Goal: Submit feedback/report problem

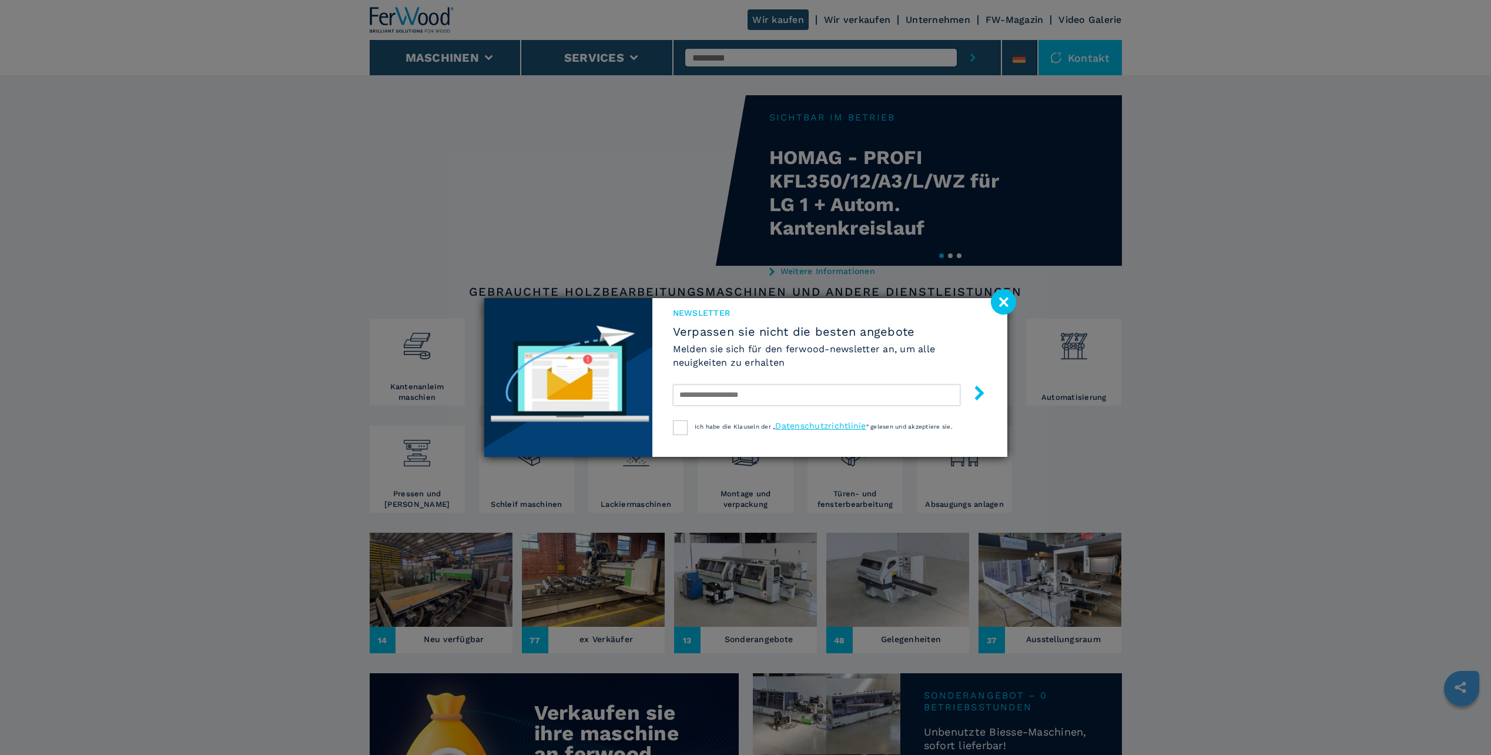
click at [769, 393] on input "text" at bounding box center [816, 394] width 287 height 21
type input "**********"
click at [681, 431] on div at bounding box center [680, 427] width 15 height 15
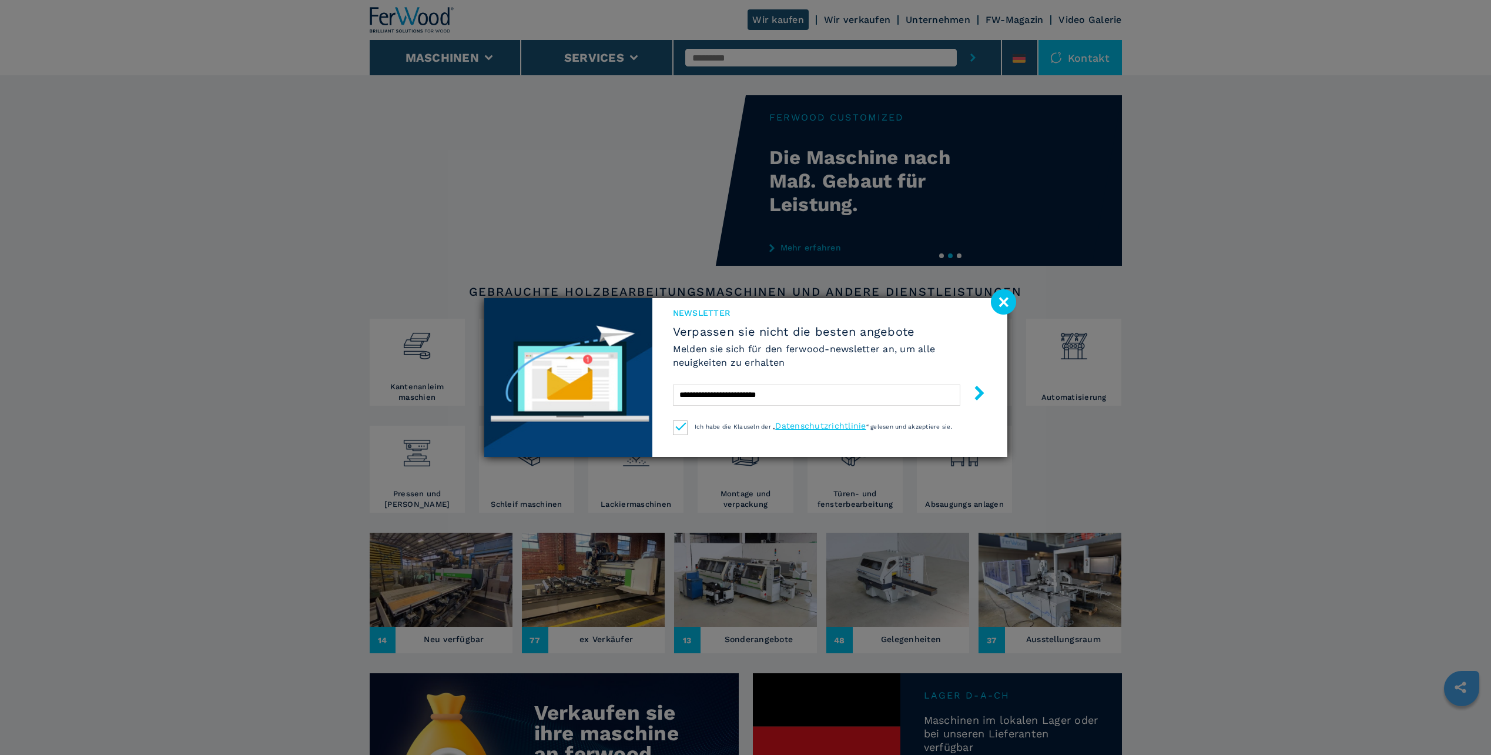
click at [975, 394] on icon "submit-button" at bounding box center [979, 392] width 15 height 15
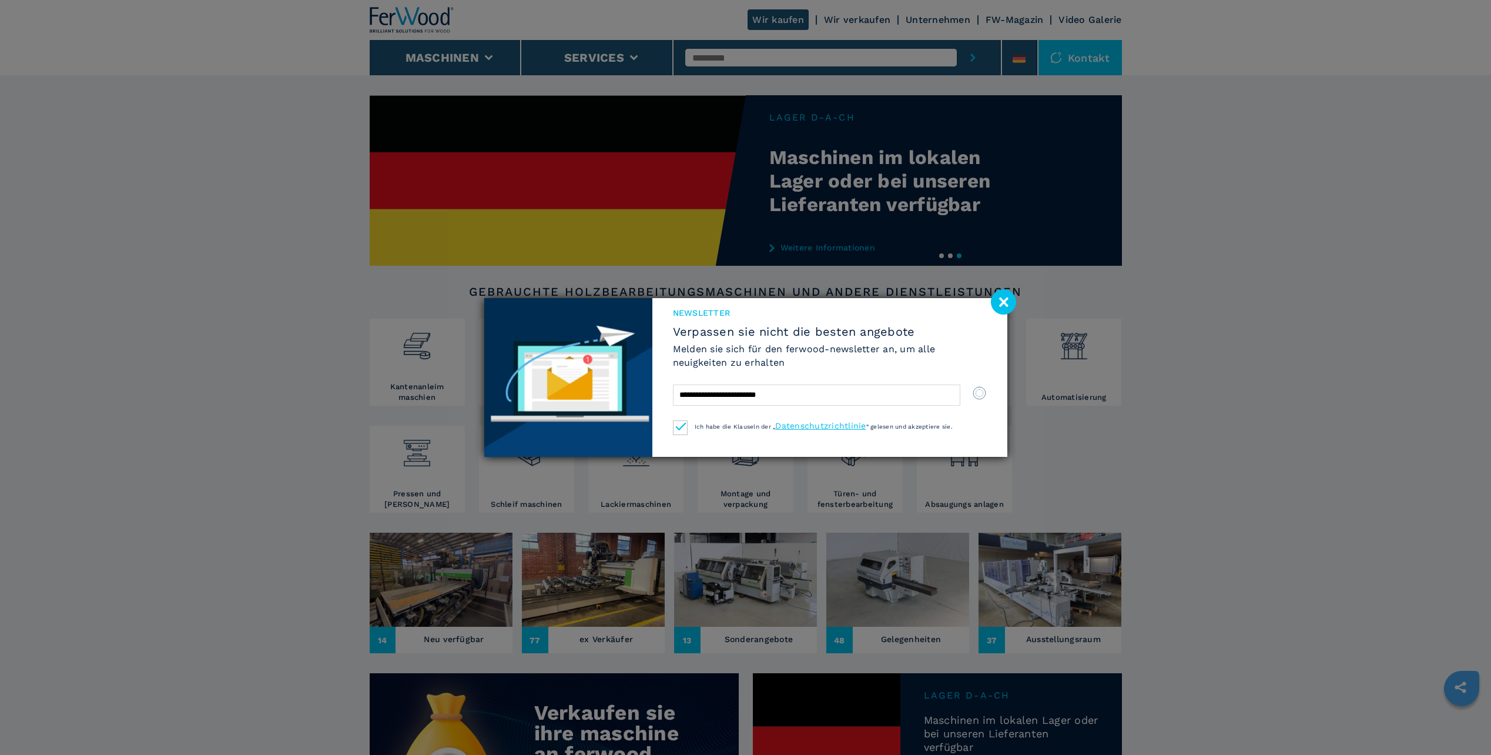
click at [1000, 304] on image at bounding box center [1003, 301] width 25 height 25
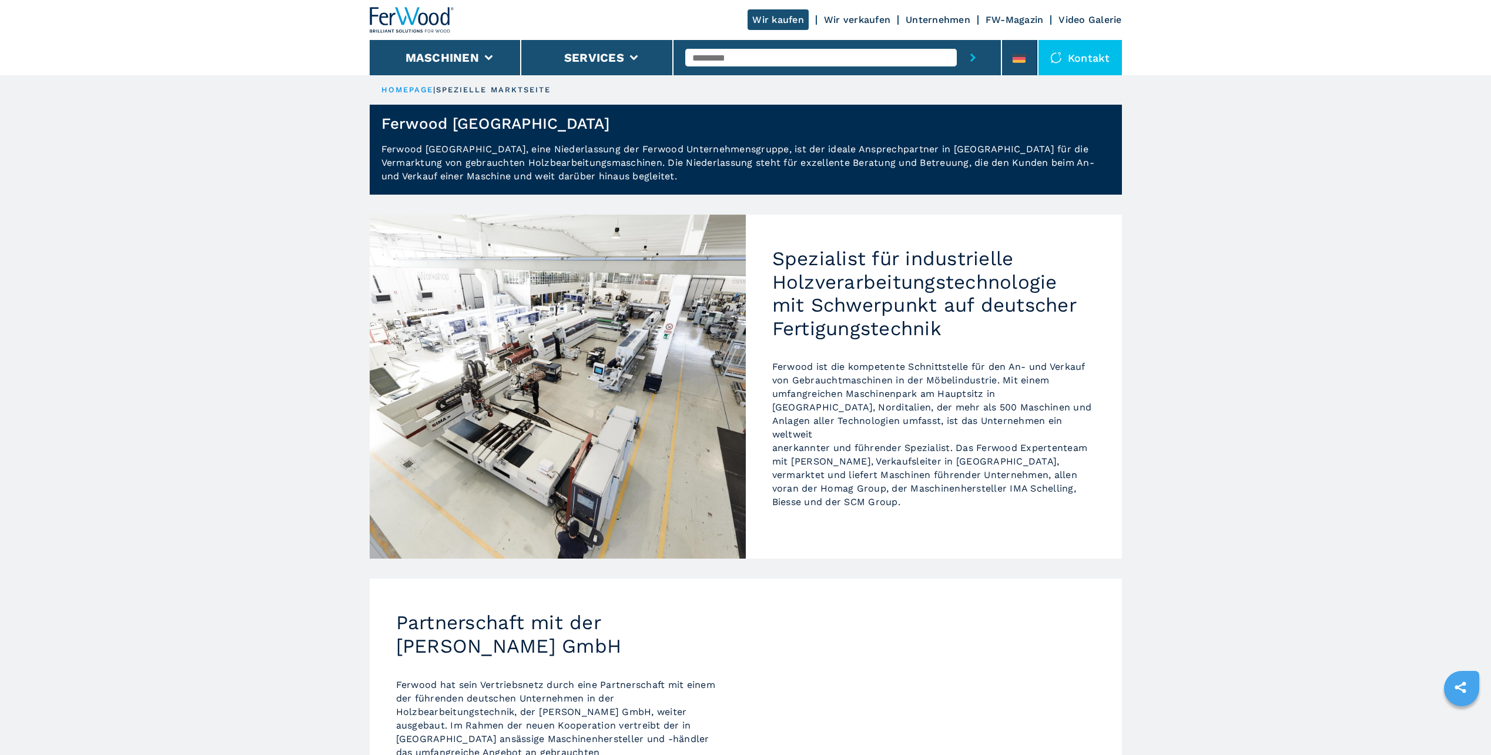
scroll to position [451, 0]
